Goal: Task Accomplishment & Management: Manage account settings

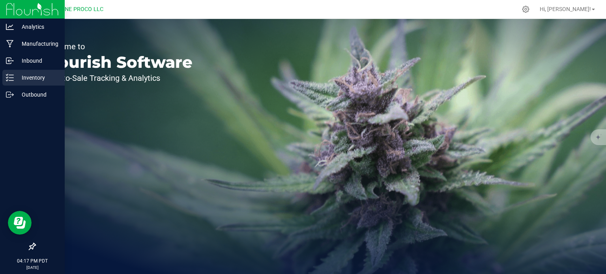
click at [12, 78] on line at bounding box center [11, 78] width 4 height 0
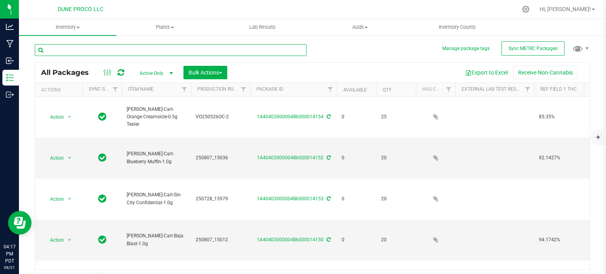
click at [128, 52] on input "text" at bounding box center [171, 50] width 272 height 12
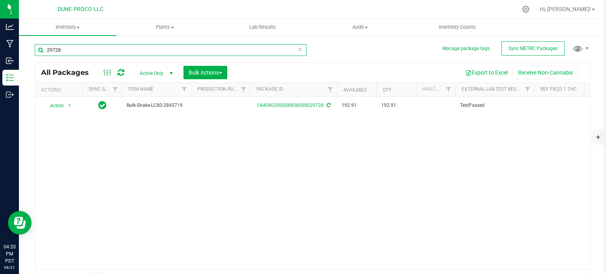
click at [160, 47] on input "29728" at bounding box center [171, 50] width 272 height 12
type input "22436"
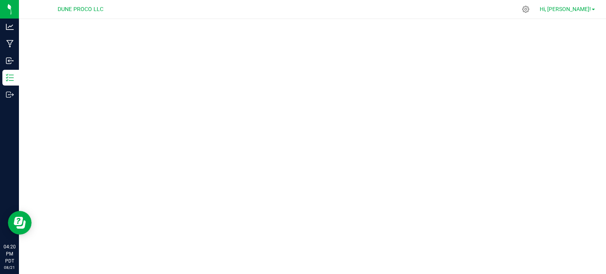
click at [592, 12] on link "Hi, [PERSON_NAME]!" at bounding box center [568, 9] width 62 height 8
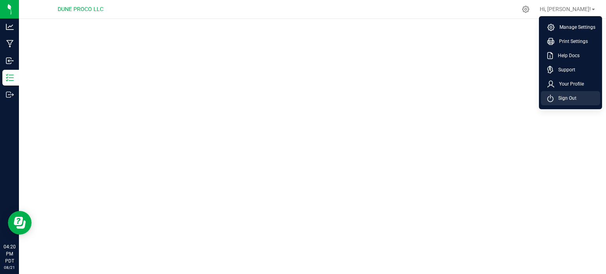
click at [572, 95] on span "Sign Out" at bounding box center [565, 98] width 23 height 8
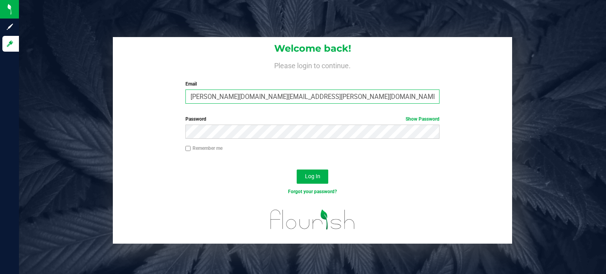
click at [240, 99] on input "[PERSON_NAME][DOMAIN_NAME][EMAIL_ADDRESS][PERSON_NAME][DOMAIN_NAME]" at bounding box center [312, 97] width 255 height 14
type input "[PERSON_NAME][EMAIL_ADDRESS][PERSON_NAME][DOMAIN_NAME]"
click at [297, 170] on button "Log In" at bounding box center [313, 177] width 32 height 14
